Goal: Task Accomplishment & Management: Use online tool/utility

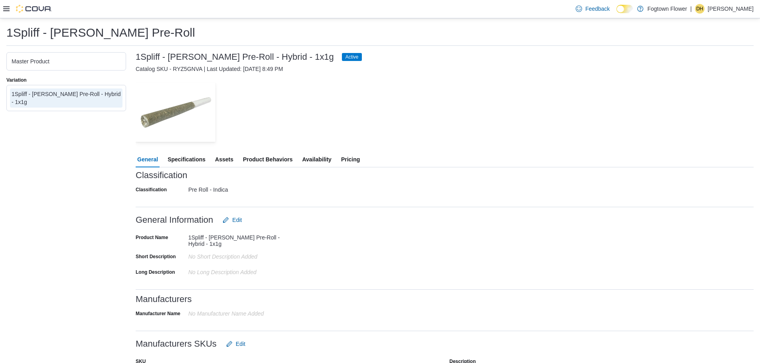
click at [30, 11] on img at bounding box center [34, 9] width 36 height 8
click at [31, 10] on img at bounding box center [34, 9] width 36 height 8
click at [10, 10] on div at bounding box center [27, 9] width 49 height 8
click at [2, 10] on div "Feedback Dark Mode Fogtown Flower | DH [PERSON_NAME]" at bounding box center [380, 9] width 760 height 18
click at [3, 10] on icon at bounding box center [6, 9] width 6 height 6
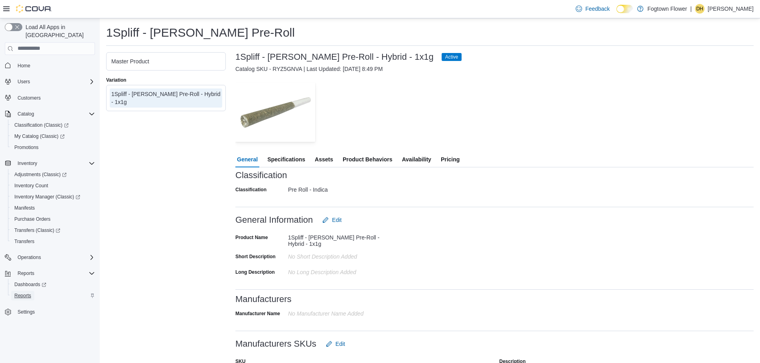
click at [19, 293] on span "Reports" at bounding box center [22, 296] width 17 height 6
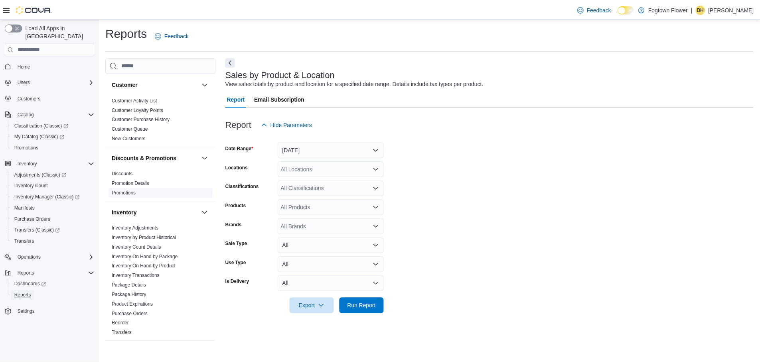
scroll to position [160, 0]
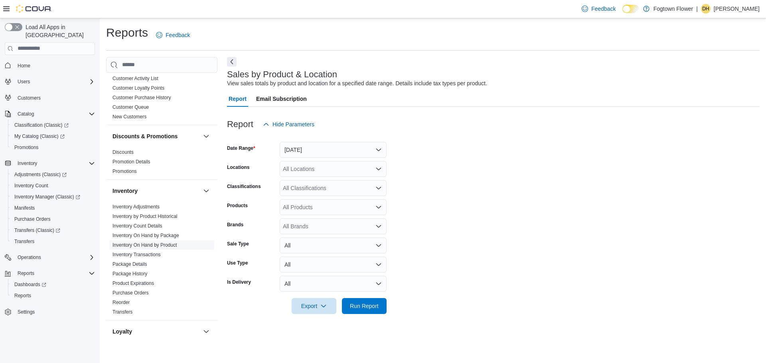
click at [157, 245] on link "Inventory On Hand by Product" at bounding box center [144, 245] width 64 height 6
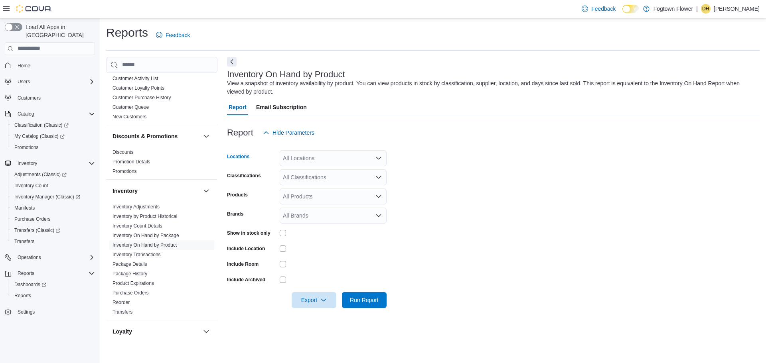
click at [318, 156] on div "All Locations" at bounding box center [333, 158] width 107 height 16
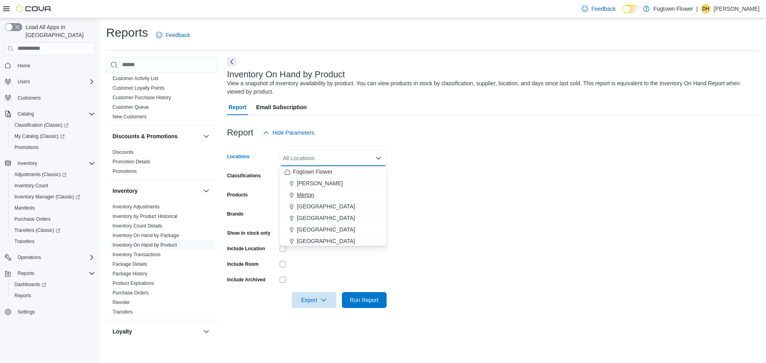
click at [303, 195] on span "Merton" at bounding box center [306, 195] width 18 height 8
click at [512, 176] on form "Locations [GEOGRAPHIC_DATA] Combo box. Selected. [GEOGRAPHIC_DATA]. Press Backs…" at bounding box center [493, 224] width 532 height 167
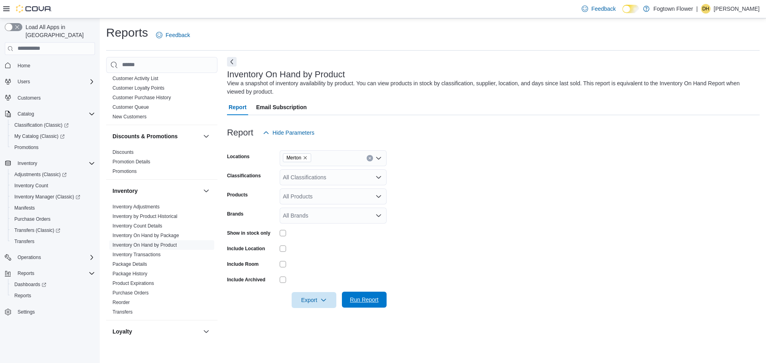
click at [365, 302] on span "Run Report" at bounding box center [364, 300] width 29 height 8
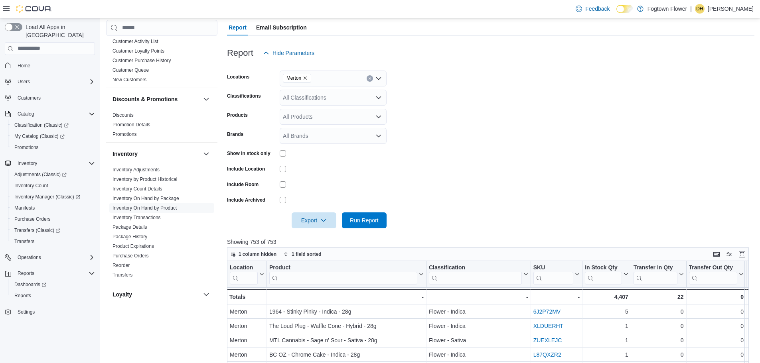
scroll to position [160, 0]
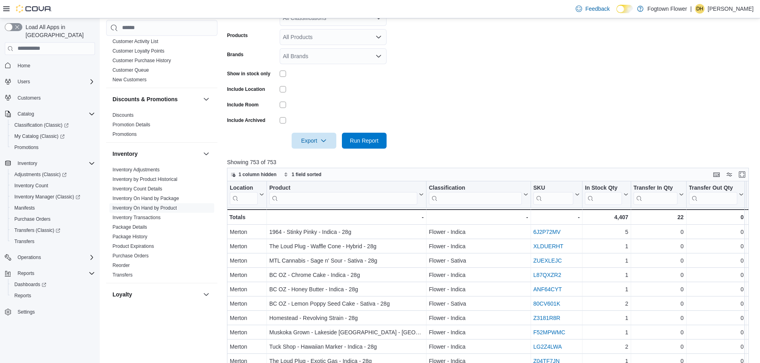
click at [334, 203] on input "search" at bounding box center [343, 198] width 148 height 13
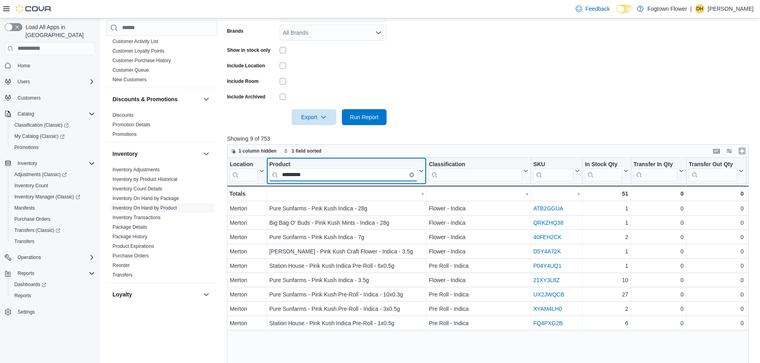
scroll to position [199, 0]
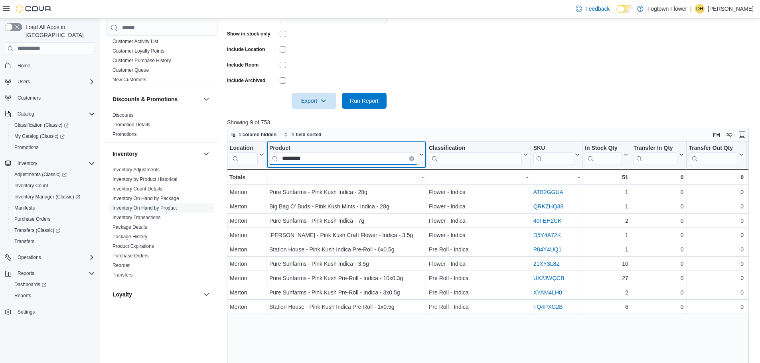
type input "*********"
